Goal: Task Accomplishment & Management: Manage account settings

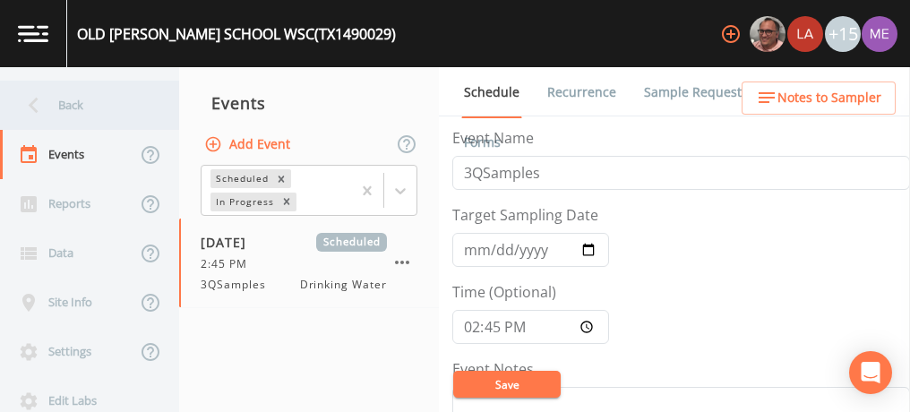
scroll to position [685, 0]
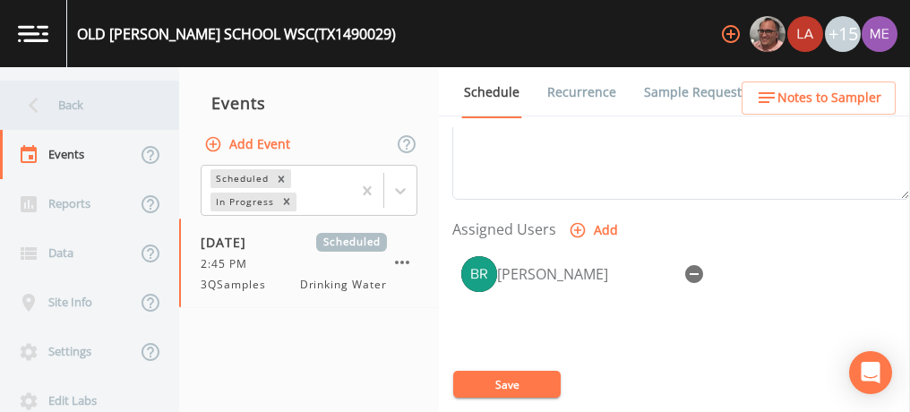
click at [80, 110] on div "Back" at bounding box center [80, 105] width 161 height 49
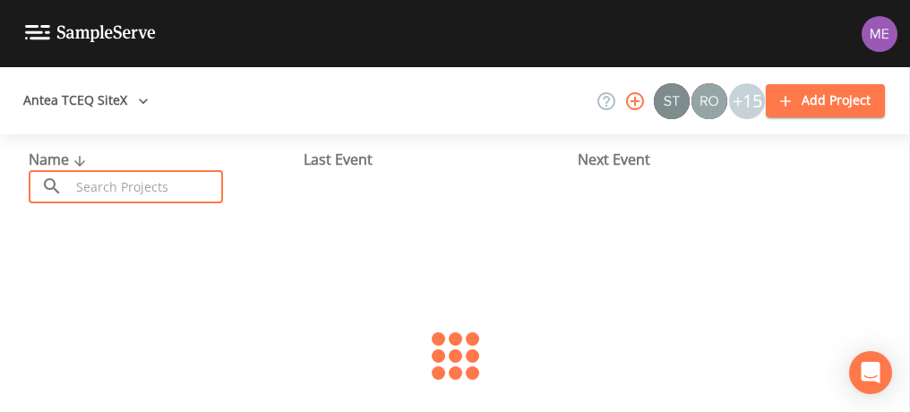
click at [111, 181] on input "text" at bounding box center [146, 186] width 153 height 33
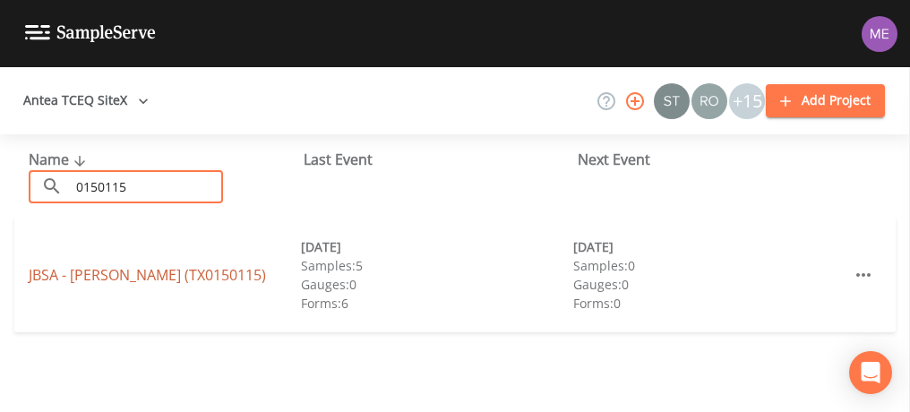
type input "0150115"
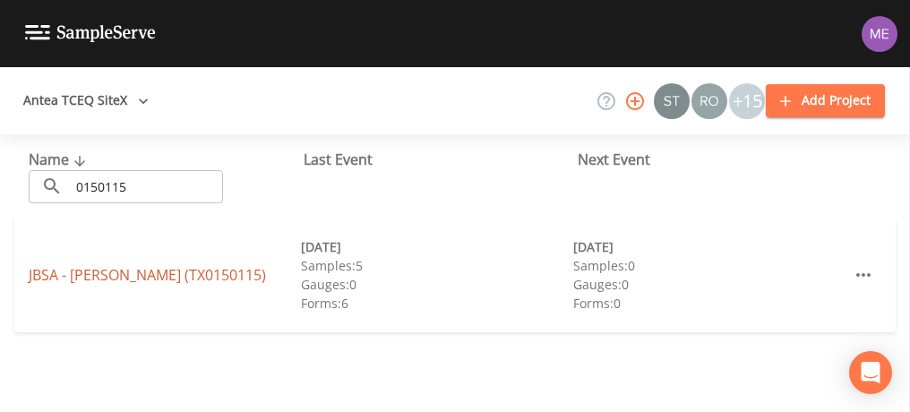
click at [140, 269] on link "JBSA - [GEOGRAPHIC_DATA] ([GEOGRAPHIC_DATA])" at bounding box center [147, 275] width 237 height 20
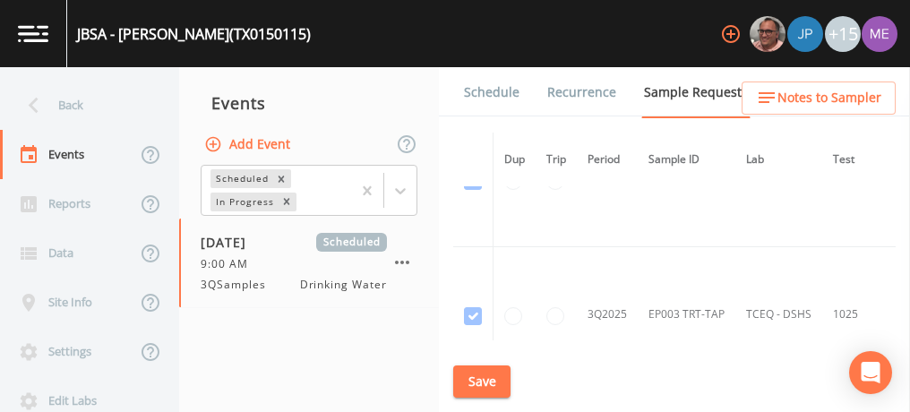
scroll to position [6618, 0]
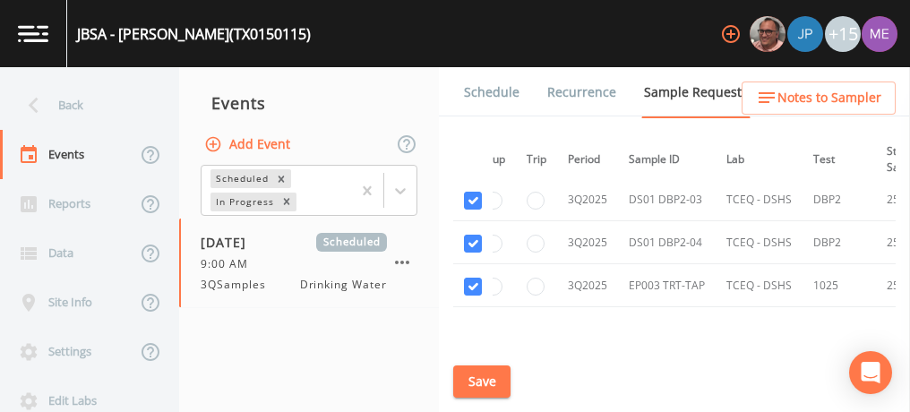
scroll to position [5311, 20]
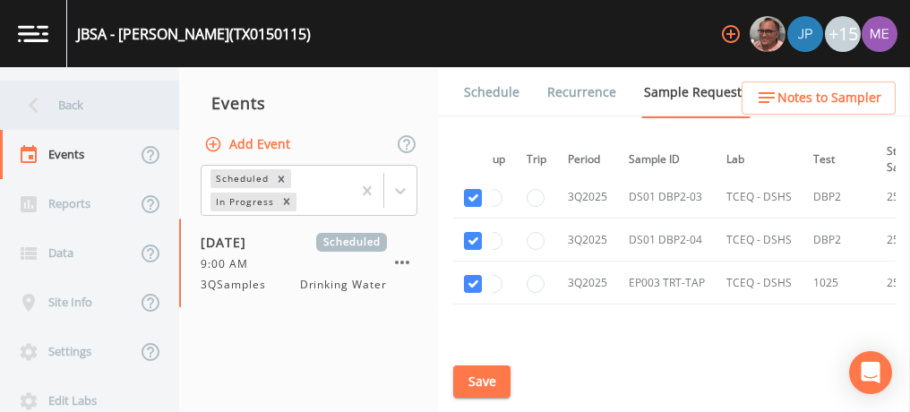
click at [63, 100] on div "Back" at bounding box center [80, 105] width 161 height 49
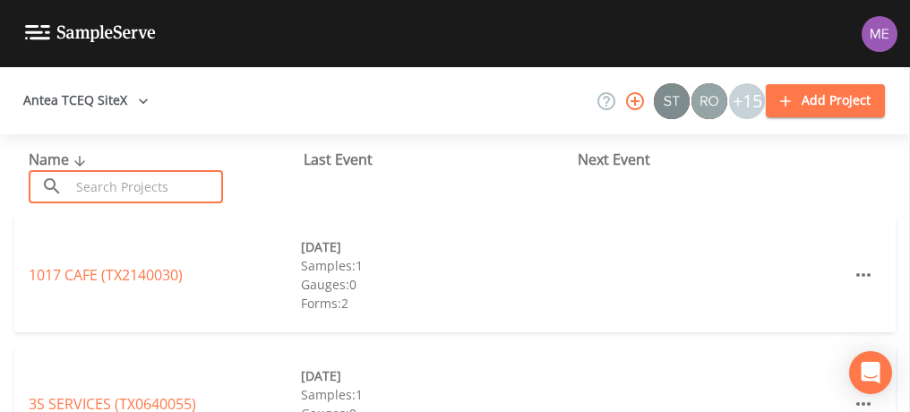
click at [88, 174] on input "text" at bounding box center [146, 186] width 153 height 33
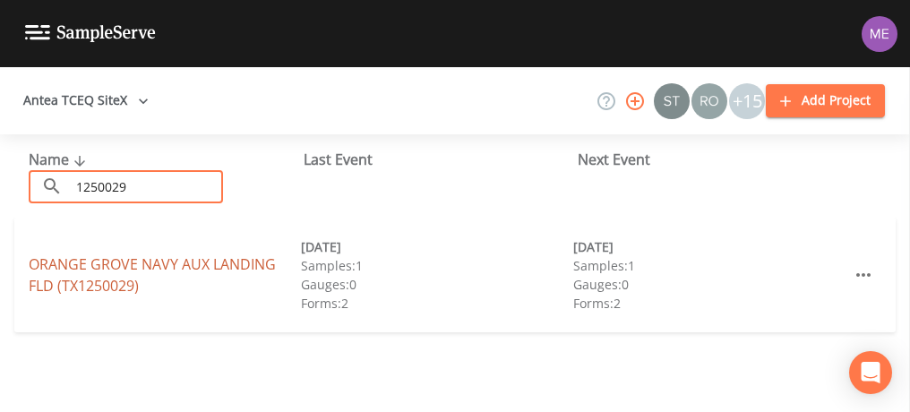
type input "1250029"
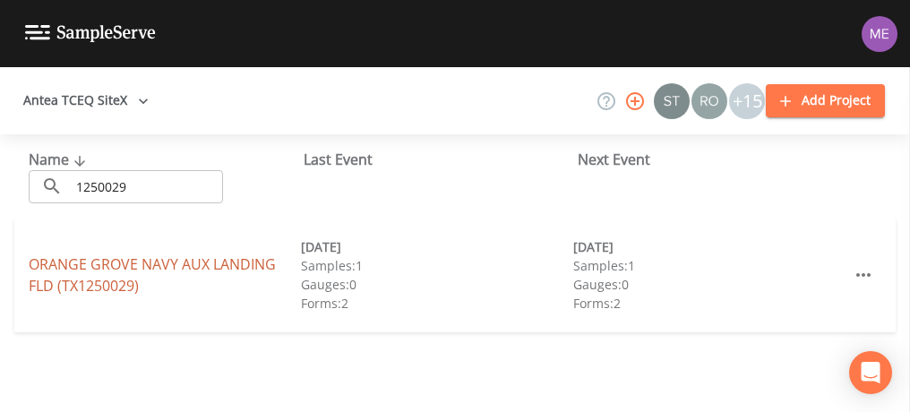
click at [144, 262] on link "ORANGE GROVE NAVY AUX [GEOGRAPHIC_DATA] (TX1250029)" at bounding box center [152, 274] width 247 height 41
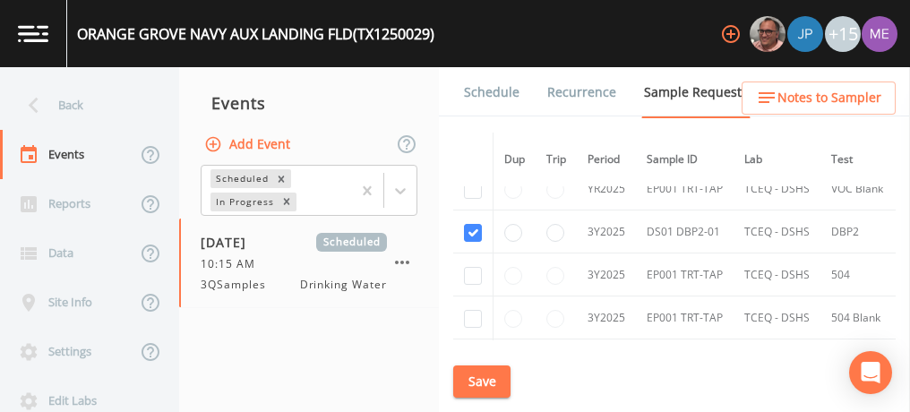
scroll to position [513, 0]
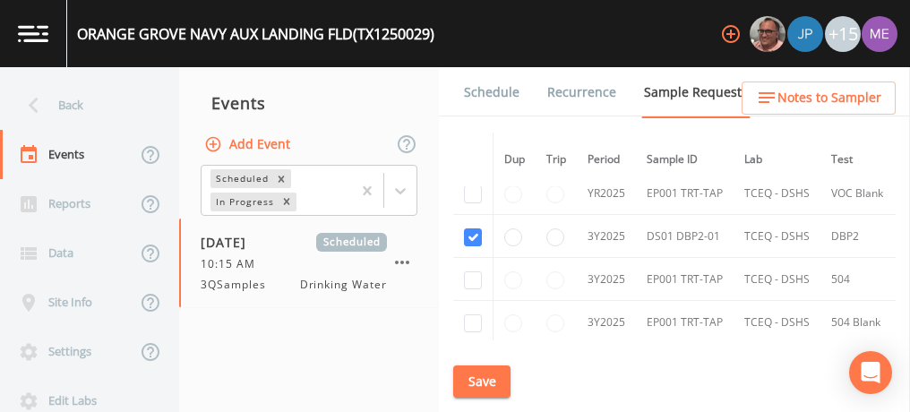
click at [483, 95] on link "Schedule" at bounding box center [491, 92] width 61 height 50
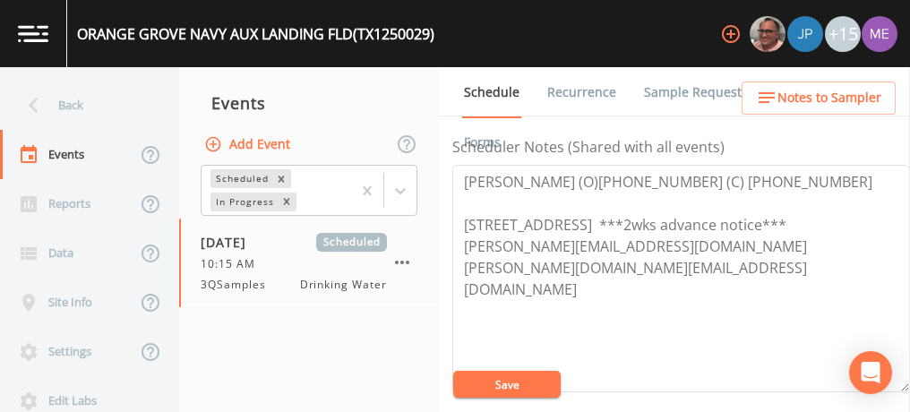
scroll to position [496, 0]
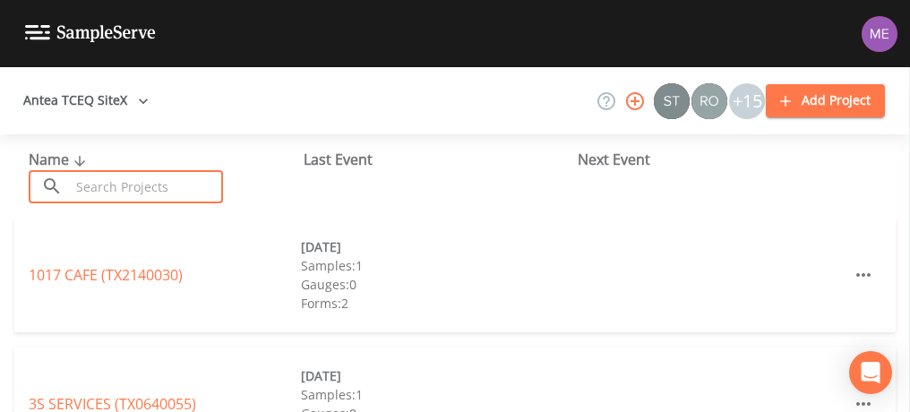
click at [173, 185] on input "text" at bounding box center [146, 186] width 153 height 33
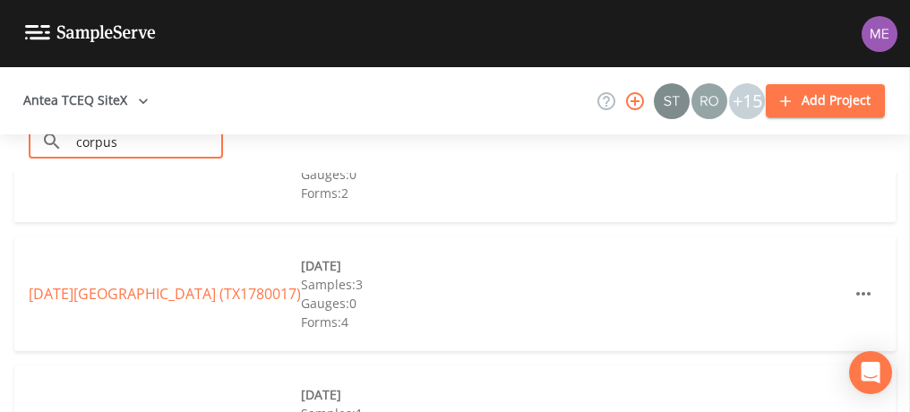
scroll to position [240, 0]
type input "corpus"
click at [151, 283] on link "CORPUS CHRISTI NAVAL AIR STATION (TX1780017)" at bounding box center [165, 293] width 272 height 20
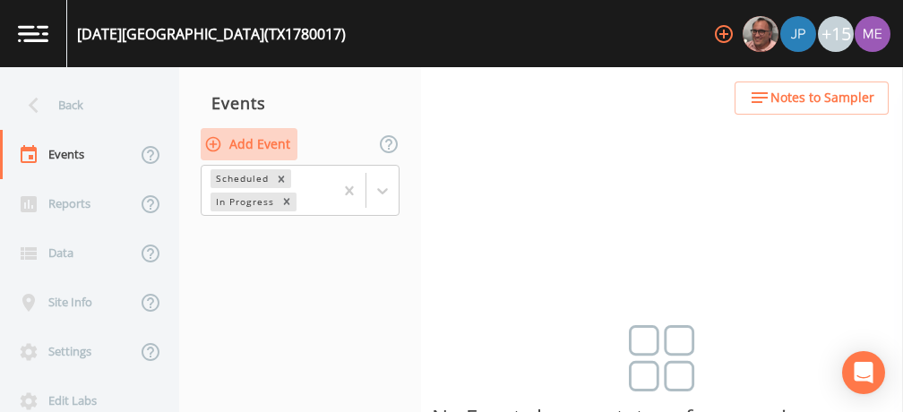
click at [281, 149] on button "Add Event" at bounding box center [249, 144] width 97 height 33
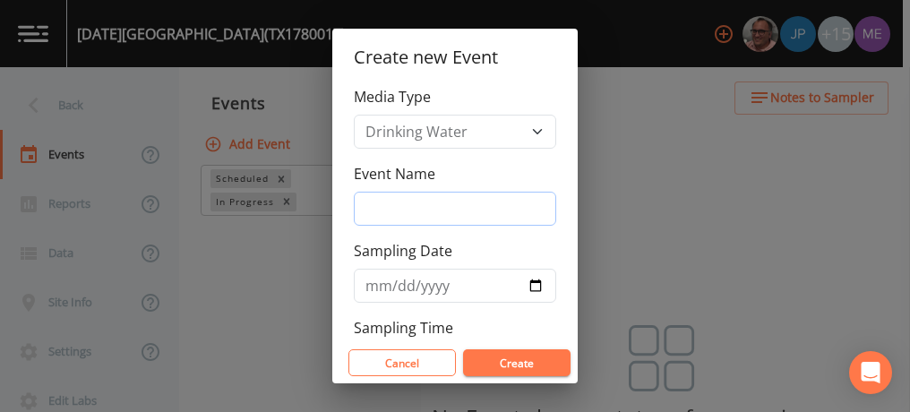
click at [403, 194] on input "Event Name" at bounding box center [455, 209] width 202 height 34
type input "3QSamples"
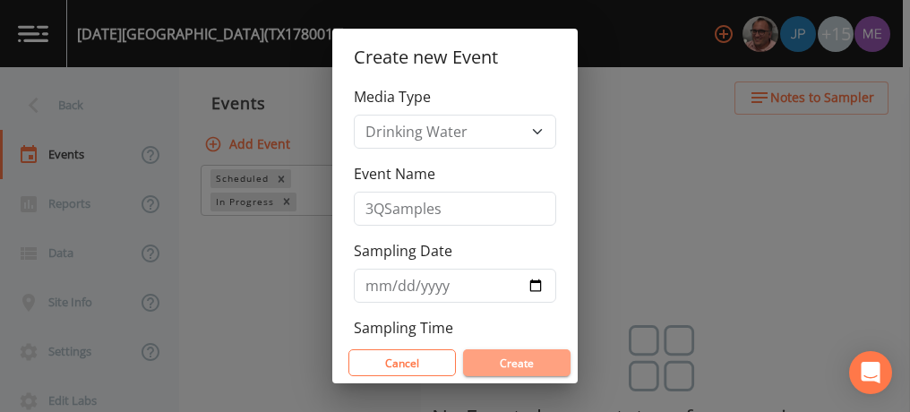
click at [489, 368] on button "Create" at bounding box center [517, 362] width 108 height 27
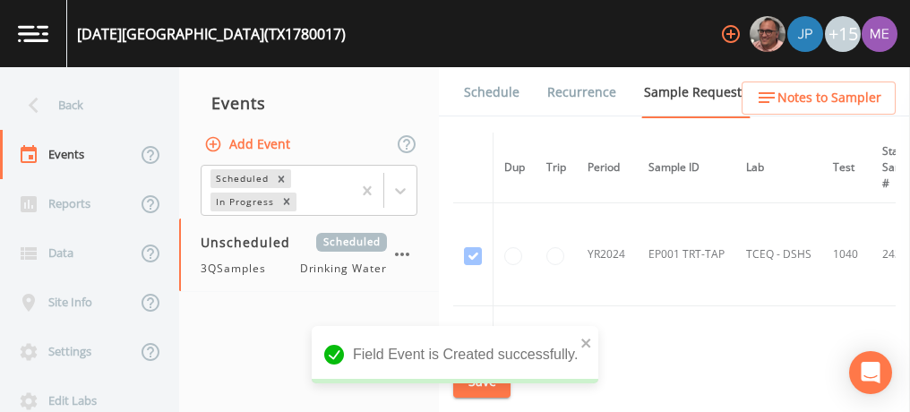
click at [463, 93] on link "Schedule" at bounding box center [491, 92] width 61 height 50
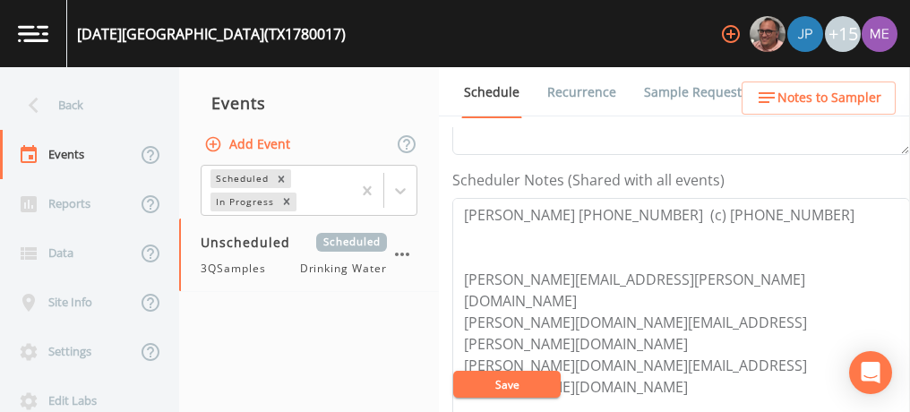
scroll to position [459, 0]
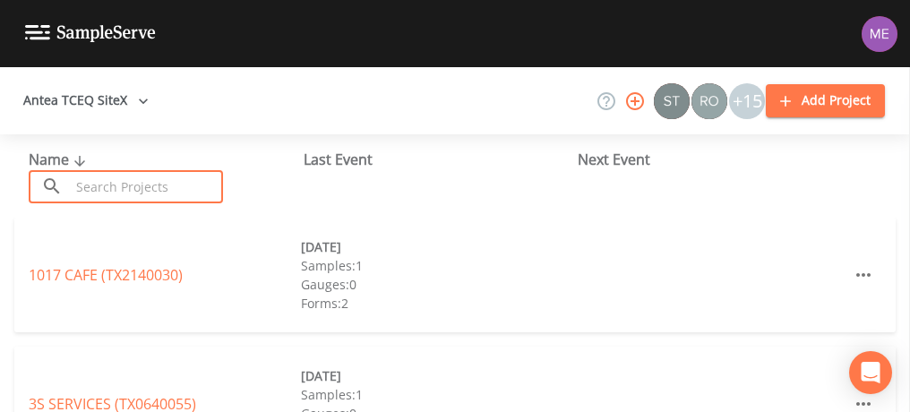
click at [194, 182] on input "text" at bounding box center [146, 186] width 153 height 33
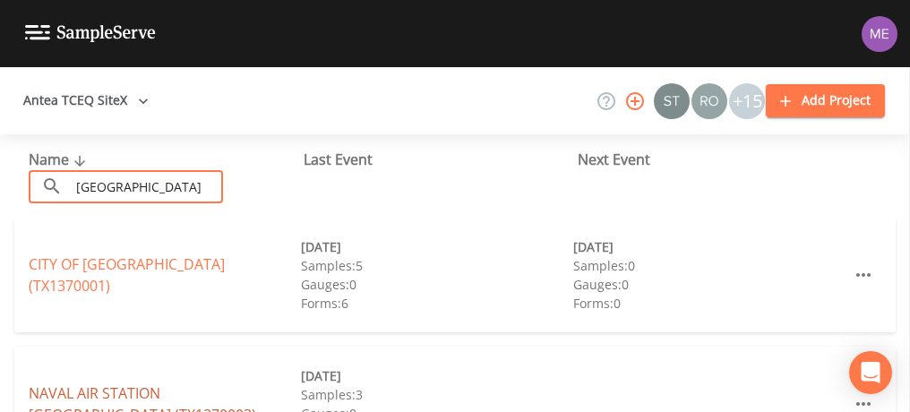
type input "kingsville"
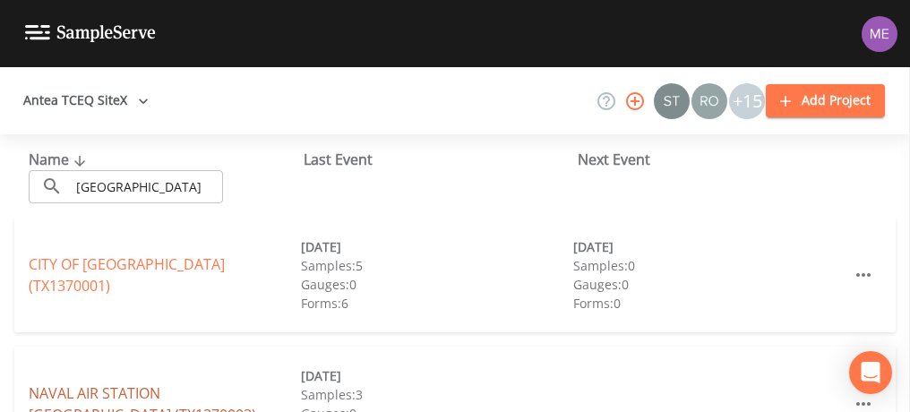
click at [118, 392] on link "NAVAL AIR STATION KINGSVILLE (TX1370003)" at bounding box center [143, 403] width 228 height 41
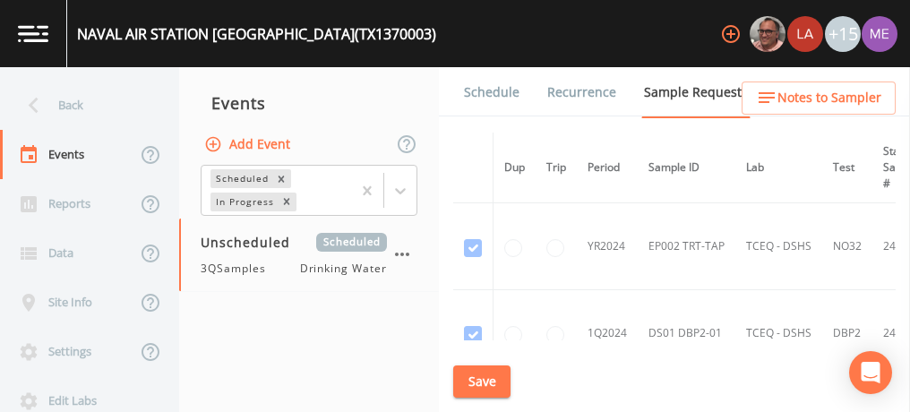
click at [481, 85] on link "Schedule" at bounding box center [491, 92] width 61 height 50
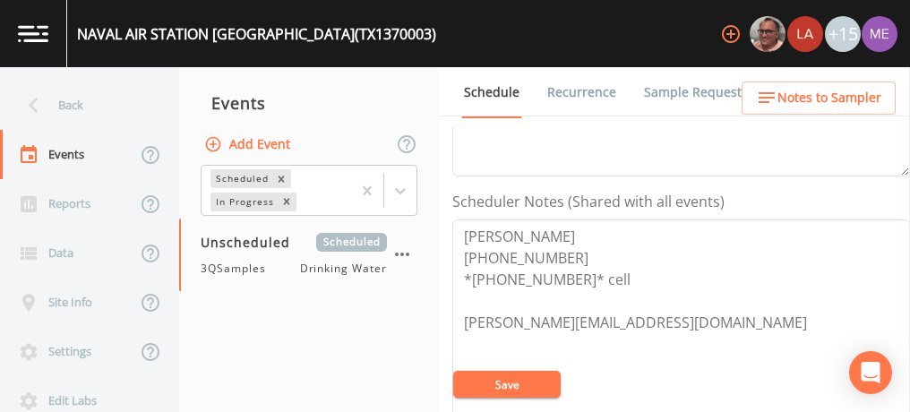
scroll to position [441, 0]
